Goal: Complete application form

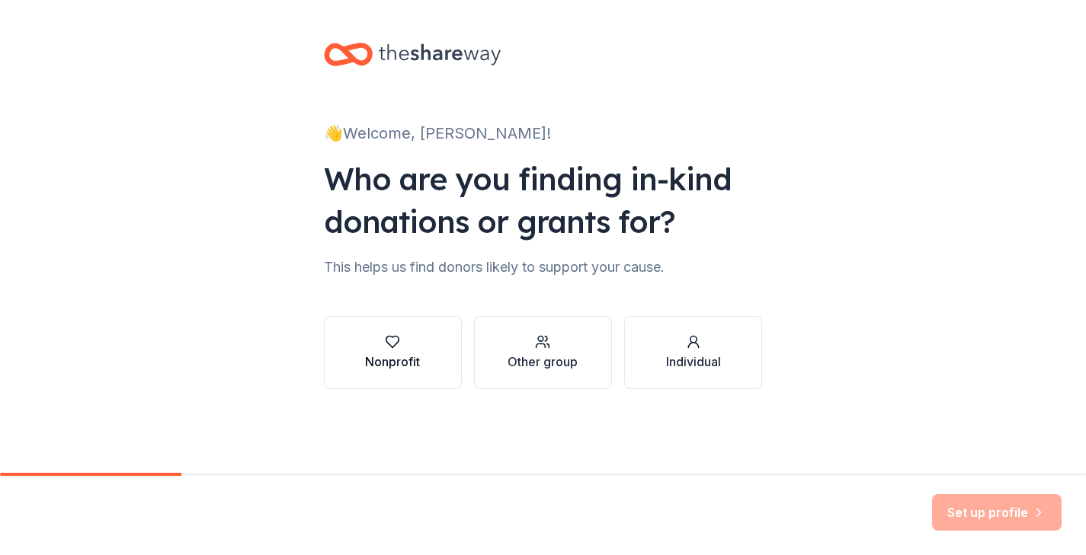
click at [397, 340] on icon "button" at bounding box center [392, 341] width 15 height 15
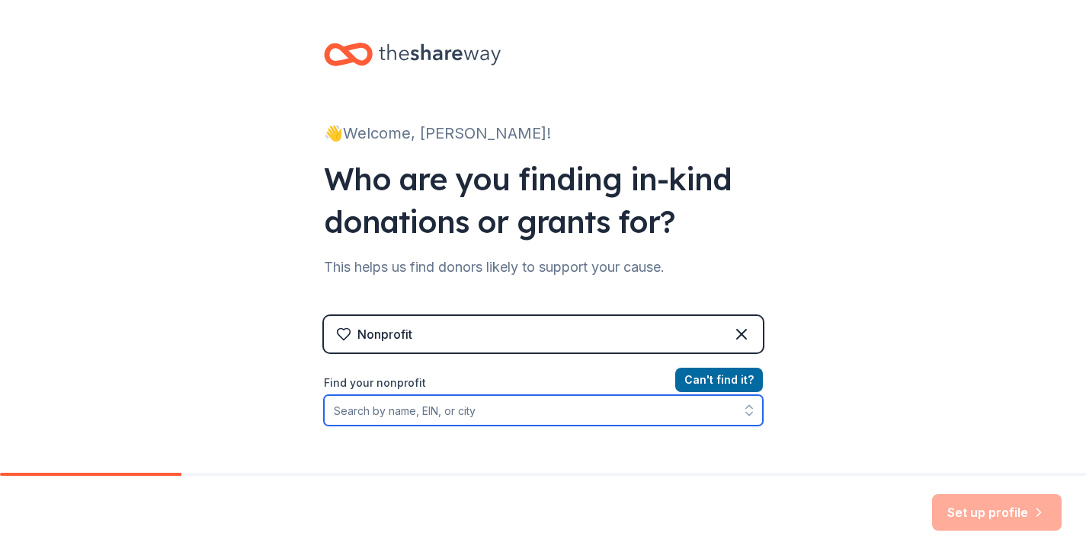
click at [388, 407] on input "Find your nonprofit" at bounding box center [543, 410] width 439 height 30
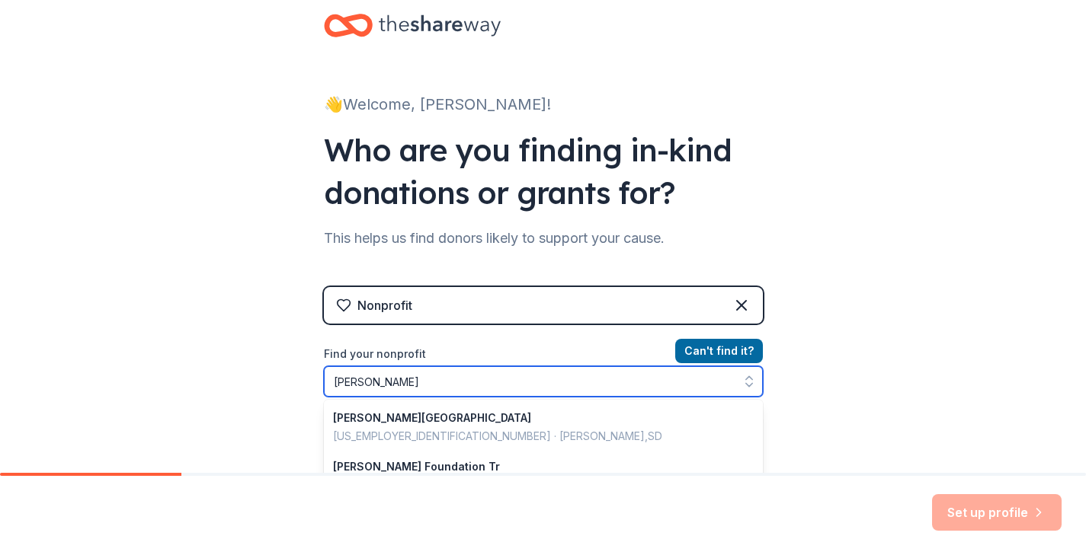
click at [338, 380] on input "[PERSON_NAME]" at bounding box center [543, 381] width 439 height 30
click at [386, 386] on input "[PERSON_NAME]" at bounding box center [543, 381] width 439 height 30
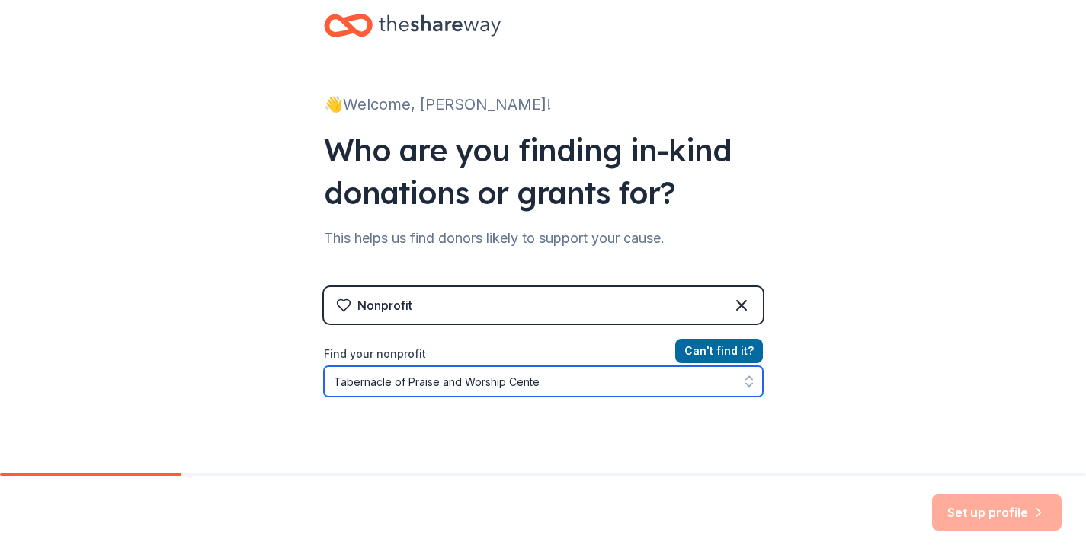
type input "Tabernacle of Praise and Worship Center"
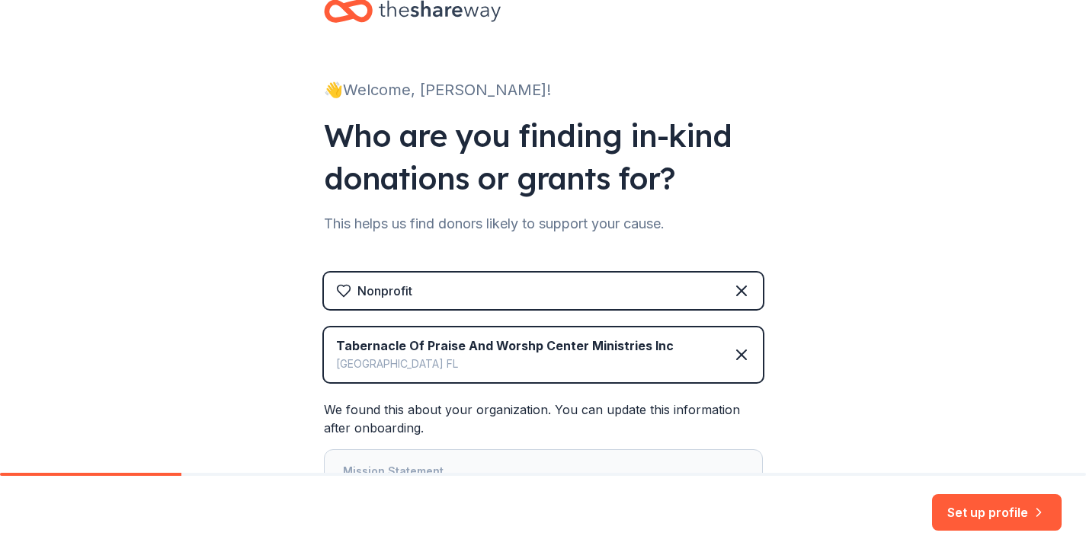
scroll to position [5, 0]
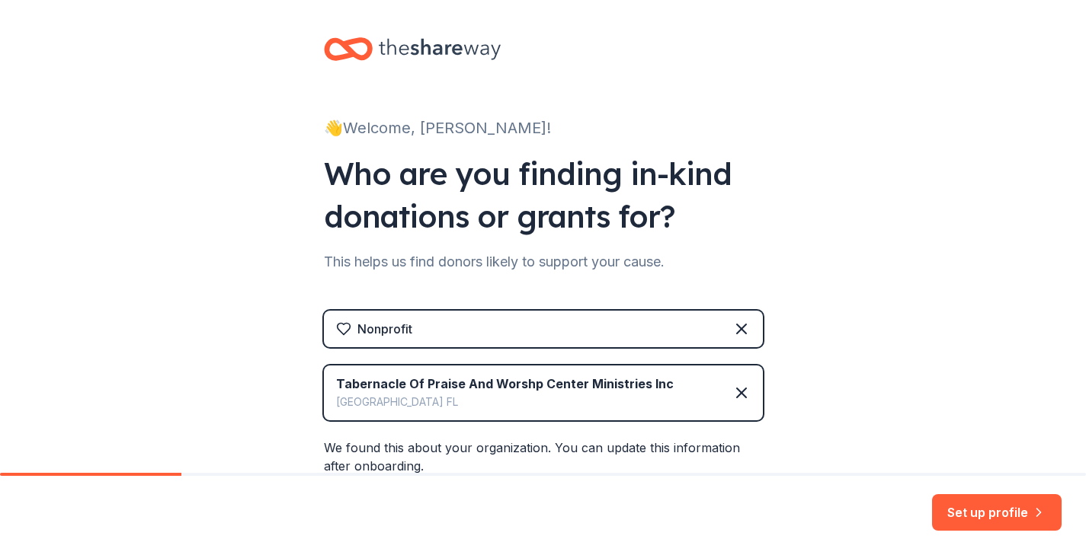
click at [674, 379] on div "Tabernacle Of Praise And Worshp Center Ministries Inc [GEOGRAPHIC_DATA] [GEOGRA…" at bounding box center [543, 393] width 439 height 55
click at [671, 379] on div "Tabernacle Of Praise And Worshp Center Ministries Inc [GEOGRAPHIC_DATA] [GEOGRA…" at bounding box center [543, 393] width 439 height 55
click at [669, 379] on div "Tabernacle Of Praise And Worshp Center Ministries Inc [GEOGRAPHIC_DATA] [GEOGRA…" at bounding box center [543, 393] width 439 height 55
click at [667, 382] on div "Tabernacle Of Praise And Worshp Center Ministries Inc [GEOGRAPHIC_DATA] [GEOGRA…" at bounding box center [543, 393] width 439 height 55
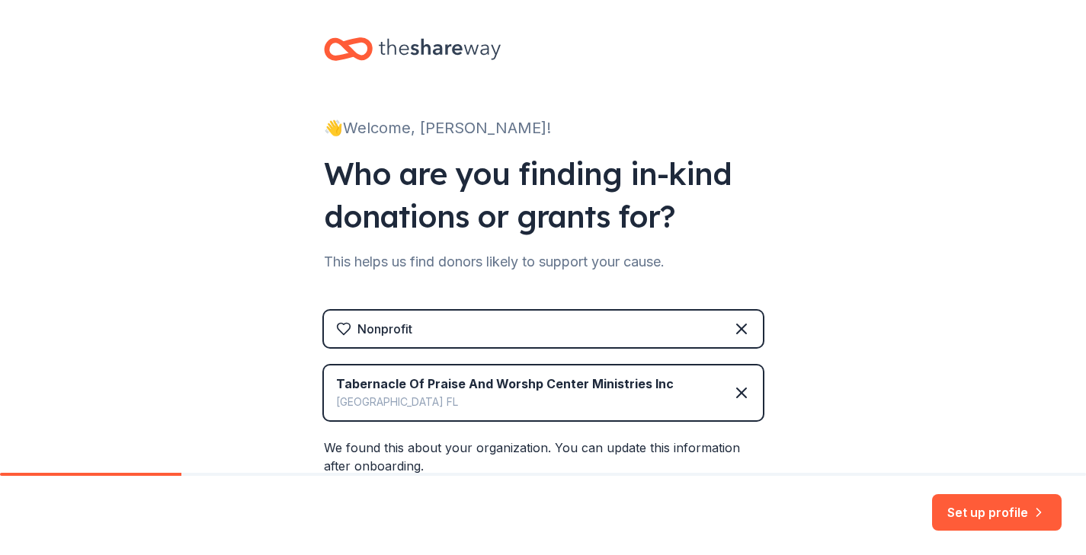
click at [642, 382] on div "Tabernacle Of Praise And Worshp Center Ministries Inc" at bounding box center [505, 384] width 338 height 18
drag, startPoint x: 646, startPoint y: 387, endPoint x: 658, endPoint y: 430, distance: 44.2
click at [646, 387] on div "Tabernacle Of Praise And Worshp Center Ministries Inc" at bounding box center [505, 384] width 338 height 18
click at [629, 386] on div "Tabernacle Of Praise And Worshp Center Ministries Inc" at bounding box center [505, 384] width 338 height 18
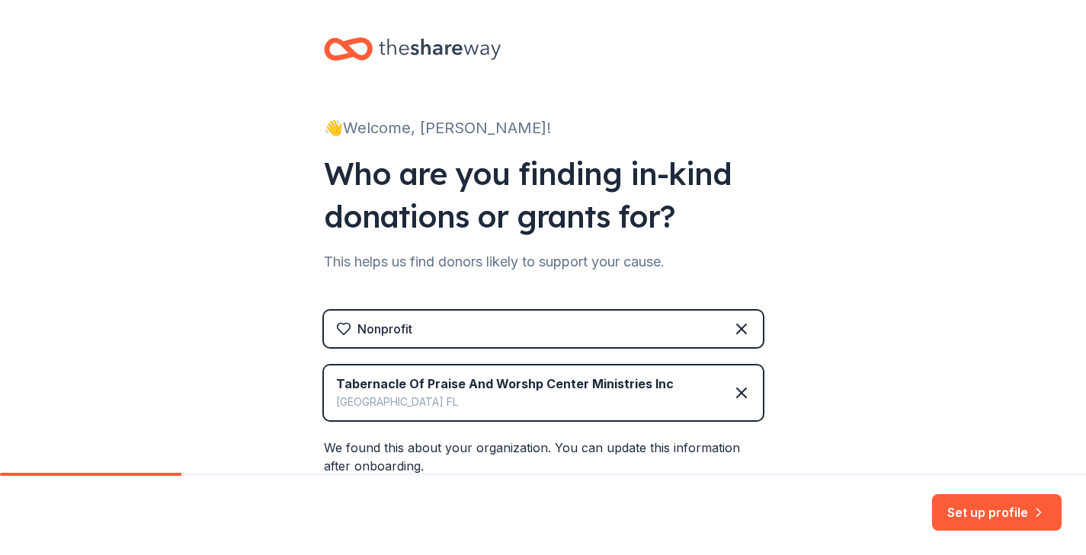
click at [409, 401] on div "[GEOGRAPHIC_DATA] [GEOGRAPHIC_DATA]" at bounding box center [505, 402] width 338 height 18
drag, startPoint x: 558, startPoint y: 376, endPoint x: 642, endPoint y: 381, distance: 84.0
click at [642, 381] on div "Tabernacle Of Praise And Worshp Center Ministries Inc" at bounding box center [505, 384] width 338 height 18
click at [645, 384] on div "Tabernacle Of Praise And Worshp Center Ministries Inc" at bounding box center [505, 384] width 338 height 18
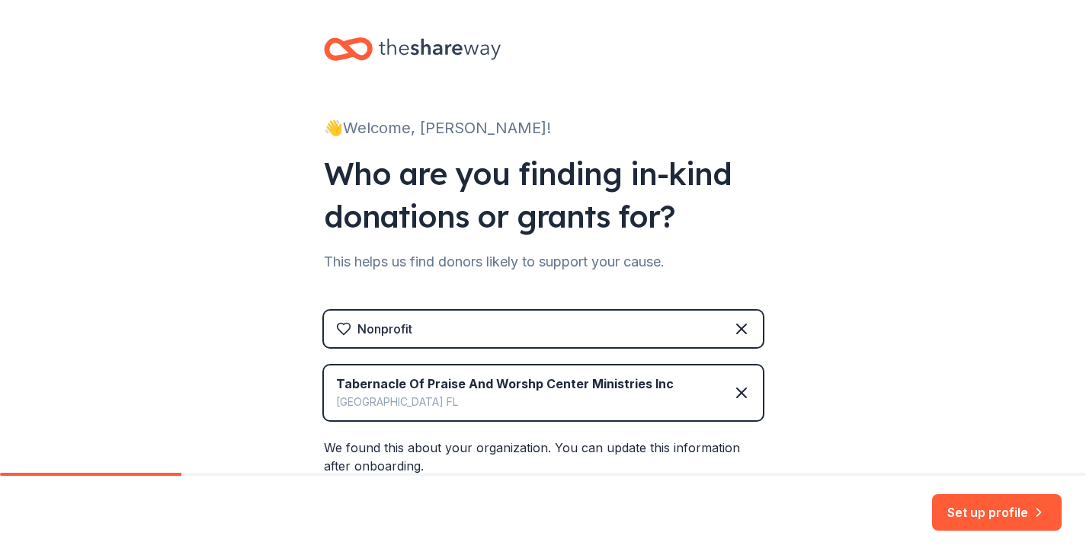
click at [647, 387] on div "Tabernacle Of Praise And Worshp Center Ministries Inc" at bounding box center [505, 384] width 338 height 18
click at [665, 379] on div "Tabernacle Of Praise And Worshp Center Ministries Inc [GEOGRAPHIC_DATA] [GEOGRA…" at bounding box center [543, 393] width 439 height 55
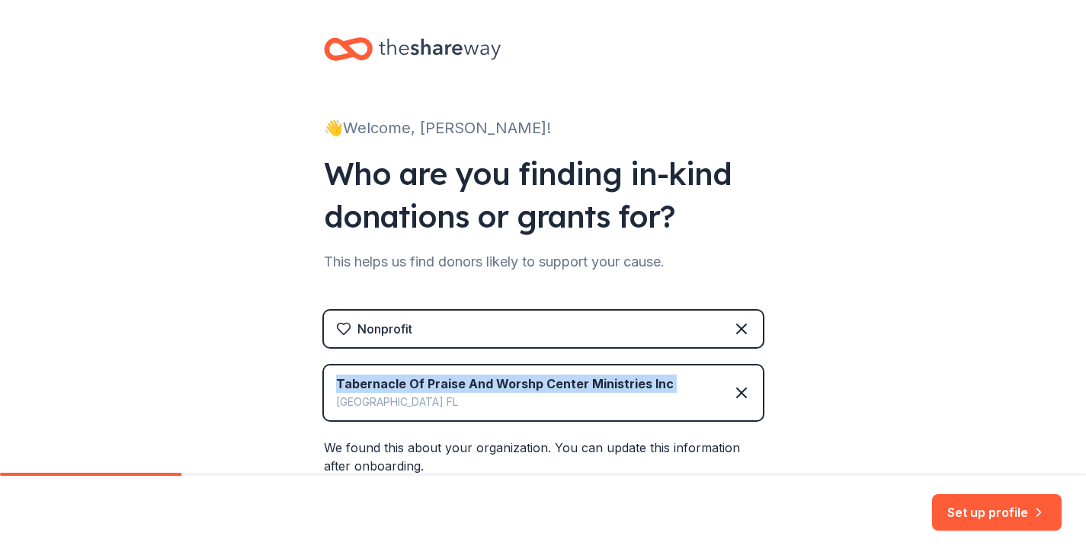
click at [665, 379] on div "Tabernacle Of Praise And Worshp Center Ministries Inc [GEOGRAPHIC_DATA] [GEOGRA…" at bounding box center [543, 393] width 439 height 55
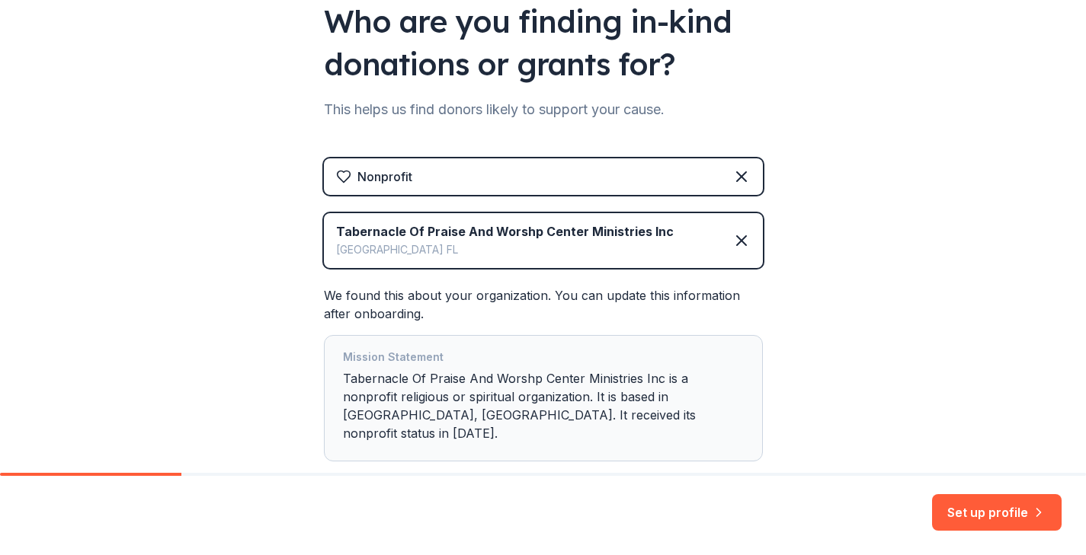
scroll to position [119, 0]
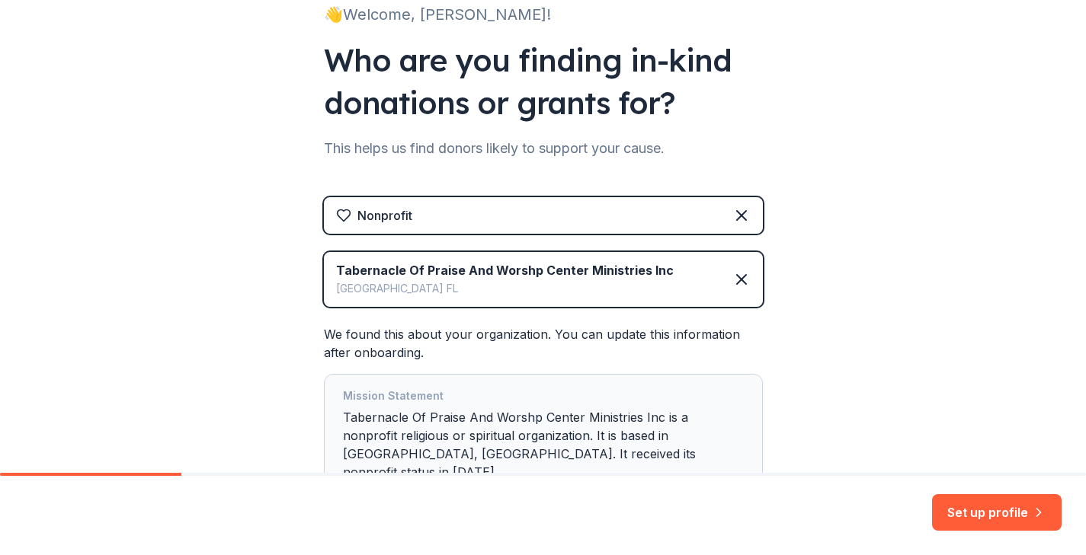
click at [666, 272] on div "Tabernacle Of Praise And Worshp Center Ministries Inc [GEOGRAPHIC_DATA] [GEOGRA…" at bounding box center [543, 279] width 439 height 55
click at [649, 264] on div "Tabernacle Of Praise And Worshp Center Ministries Inc" at bounding box center [505, 270] width 338 height 18
drag, startPoint x: 641, startPoint y: 272, endPoint x: 654, endPoint y: 274, distance: 13.0
click at [643, 273] on div "Tabernacle Of Praise And Worshp Center Ministries Inc" at bounding box center [505, 270] width 338 height 18
click at [648, 270] on div "Tabernacle Of Praise And Worshp Center Ministries Inc" at bounding box center [505, 270] width 338 height 18
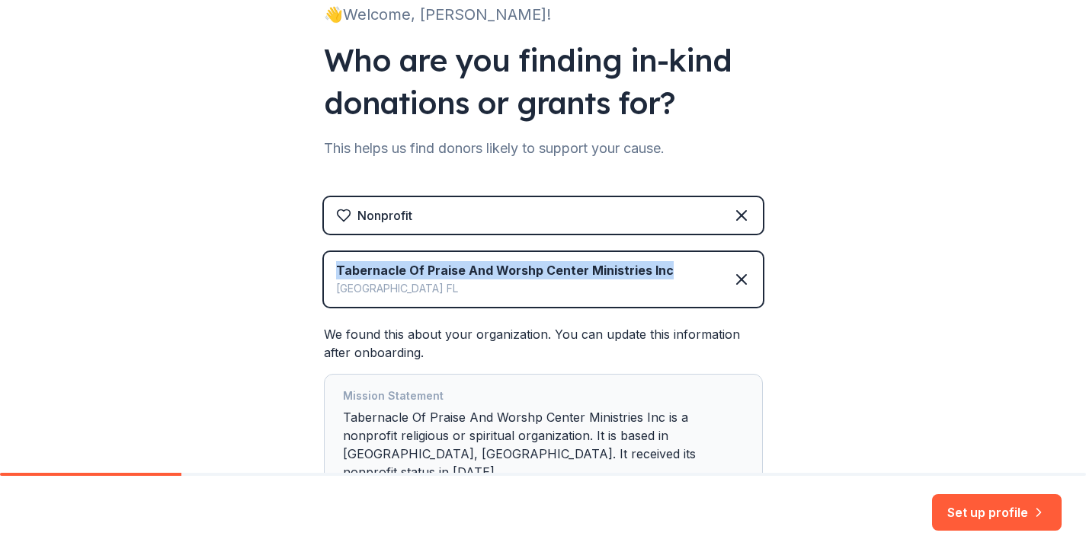
drag, startPoint x: 667, startPoint y: 269, endPoint x: 325, endPoint y: 270, distance: 342.1
click at [325, 270] on div "Tabernacle Of Praise And Worshp Center Ministries Inc [GEOGRAPHIC_DATA] [GEOGRA…" at bounding box center [543, 279] width 439 height 55
click at [741, 281] on icon at bounding box center [741, 279] width 18 height 18
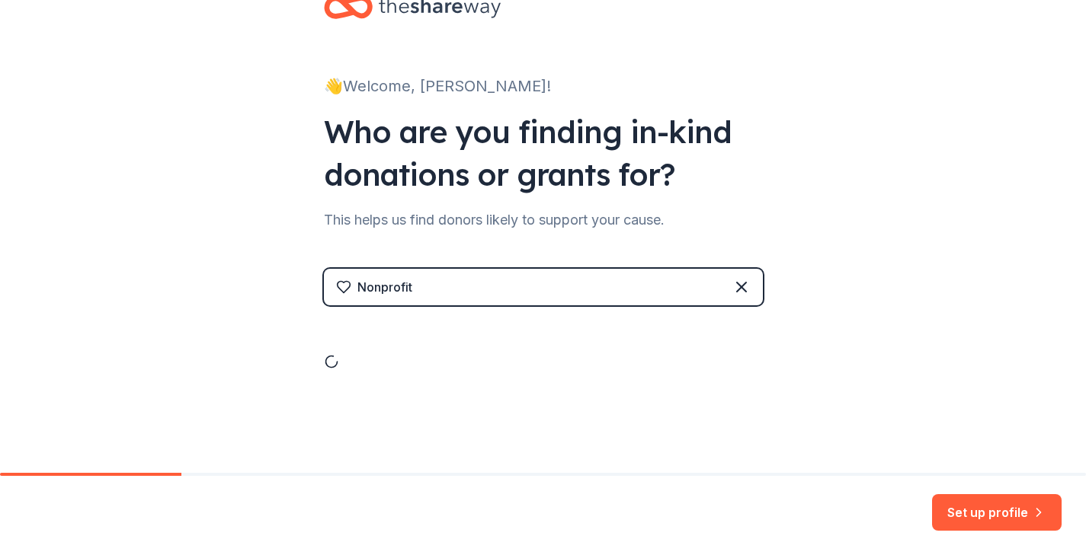
scroll to position [0, 0]
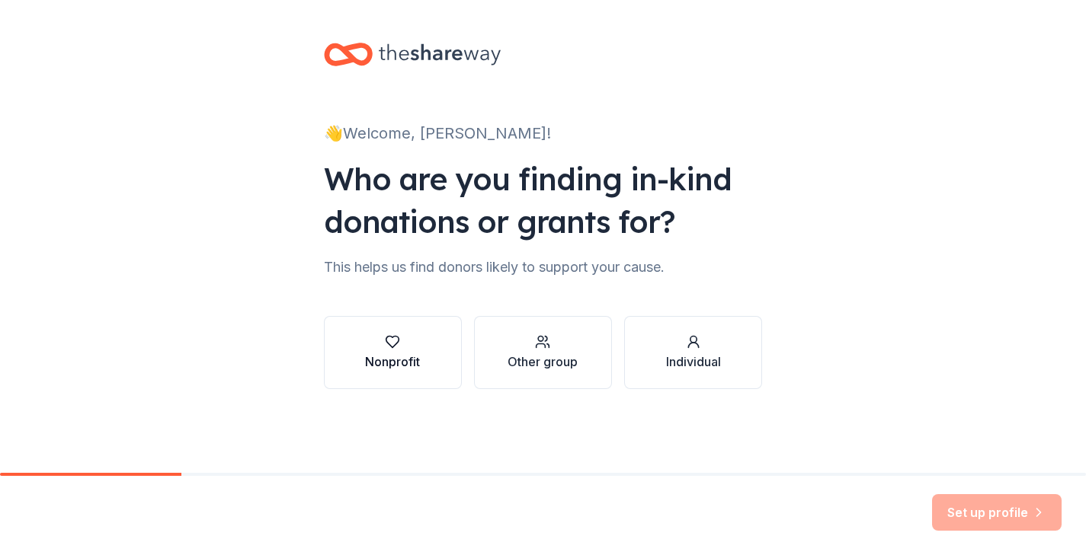
click at [392, 337] on icon "button" at bounding box center [392, 342] width 13 height 11
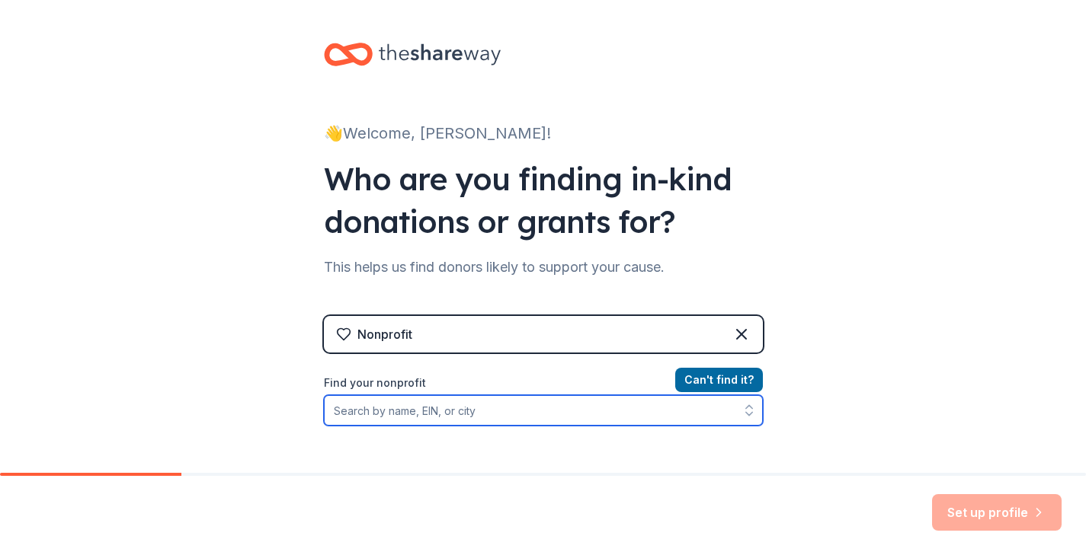
click at [418, 414] on input "Find your nonprofit" at bounding box center [543, 410] width 439 height 30
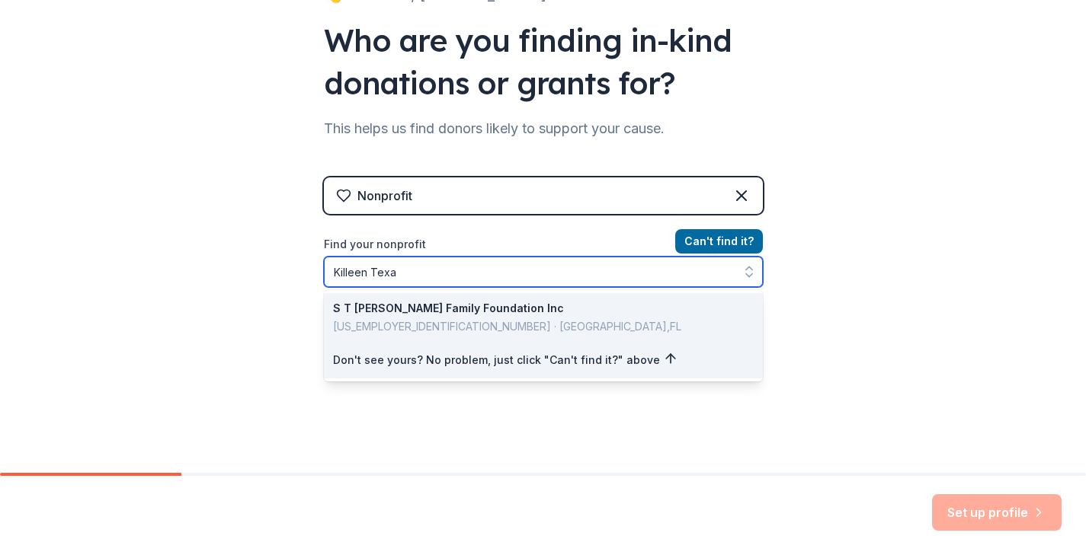
type input "Killeen [US_STATE]"
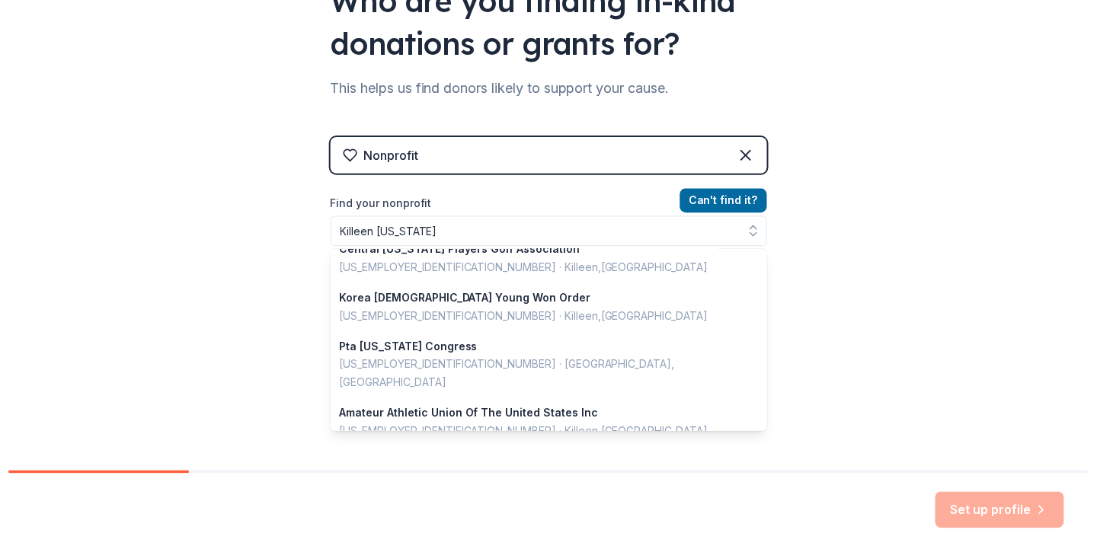
scroll to position [154, 0]
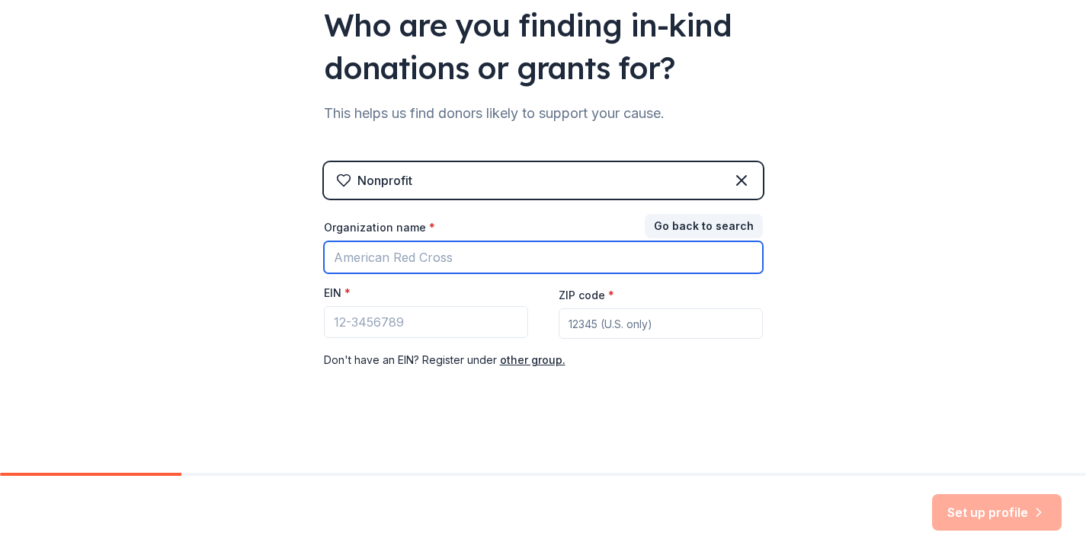
click at [449, 254] on input "Organization name *" at bounding box center [543, 258] width 439 height 32
type input "Royal Transformations LLC"
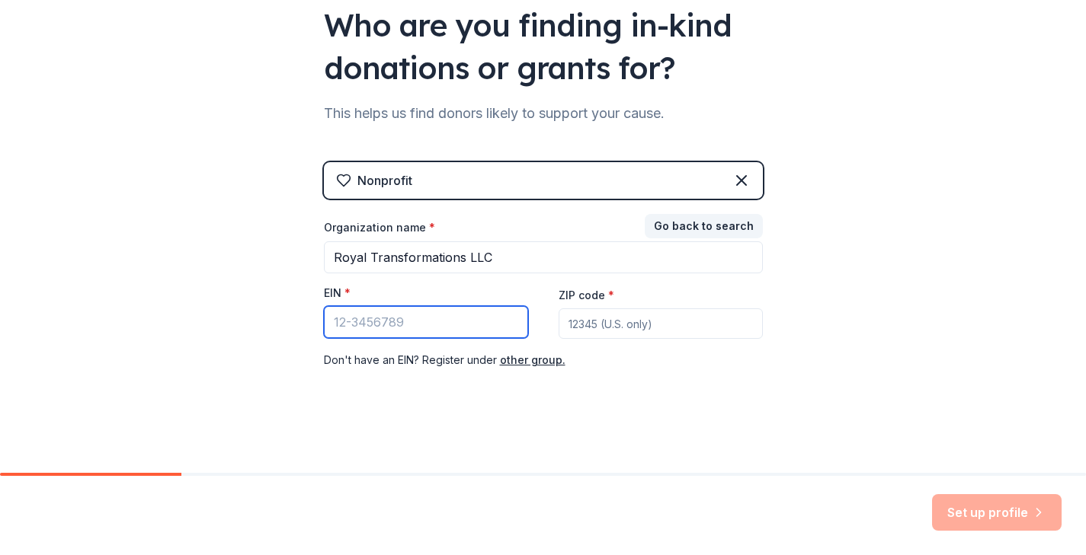
click at [462, 321] on input "EIN *" at bounding box center [426, 322] width 204 height 32
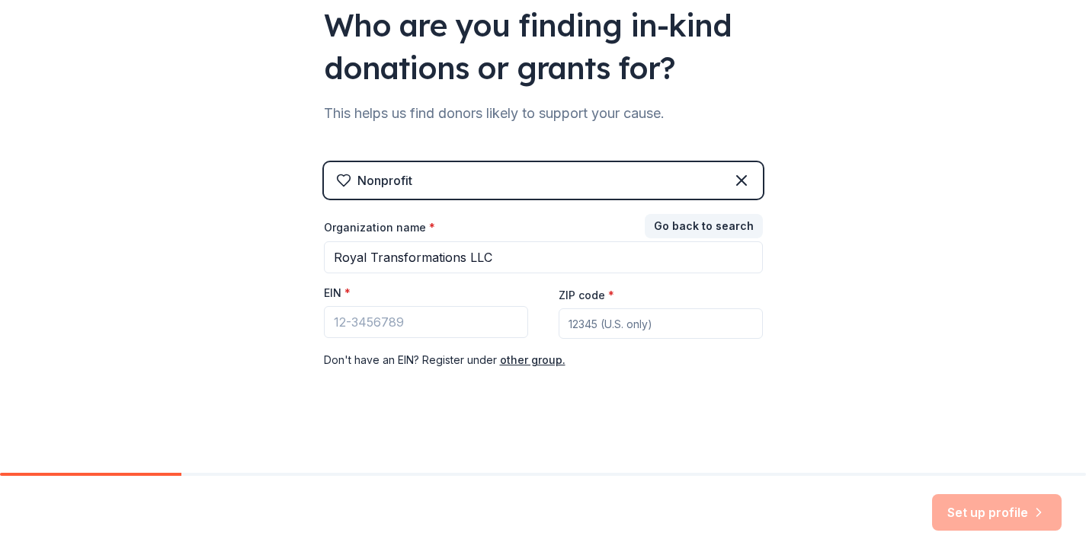
click at [587, 320] on input "ZIP code *" at bounding box center [660, 324] width 204 height 30
type input "76548"
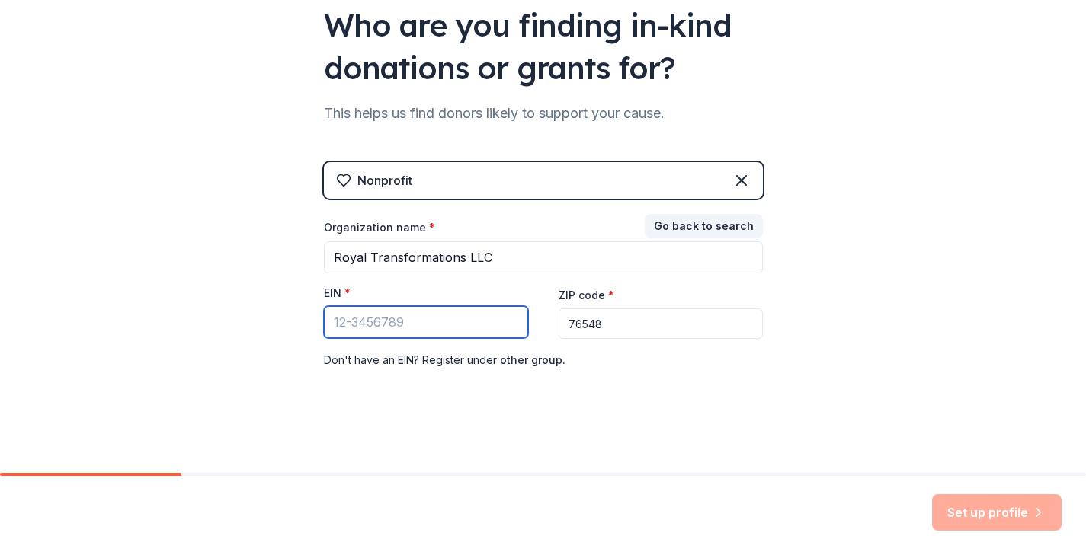
click at [485, 322] on input "EIN *" at bounding box center [426, 322] width 204 height 32
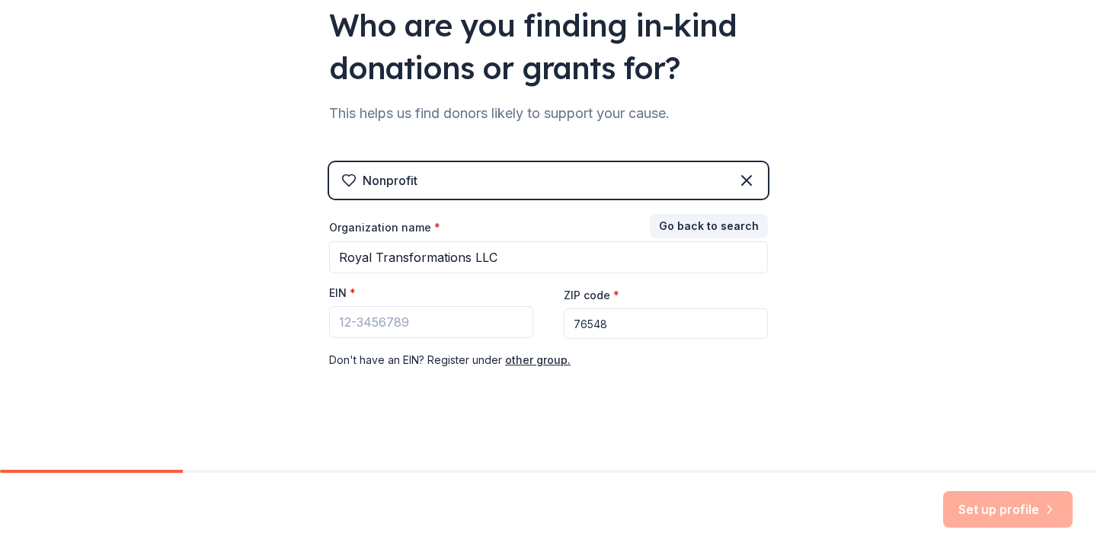
drag, startPoint x: 161, startPoint y: 31, endPoint x: 341, endPoint y: 21, distance: 180.1
click at [341, 21] on div "👋 Welcome, [PERSON_NAME]! Who are you finding in-kind donations or grants for? …" at bounding box center [548, 159] width 1097 height 627
